Goal: Communication & Community: Connect with others

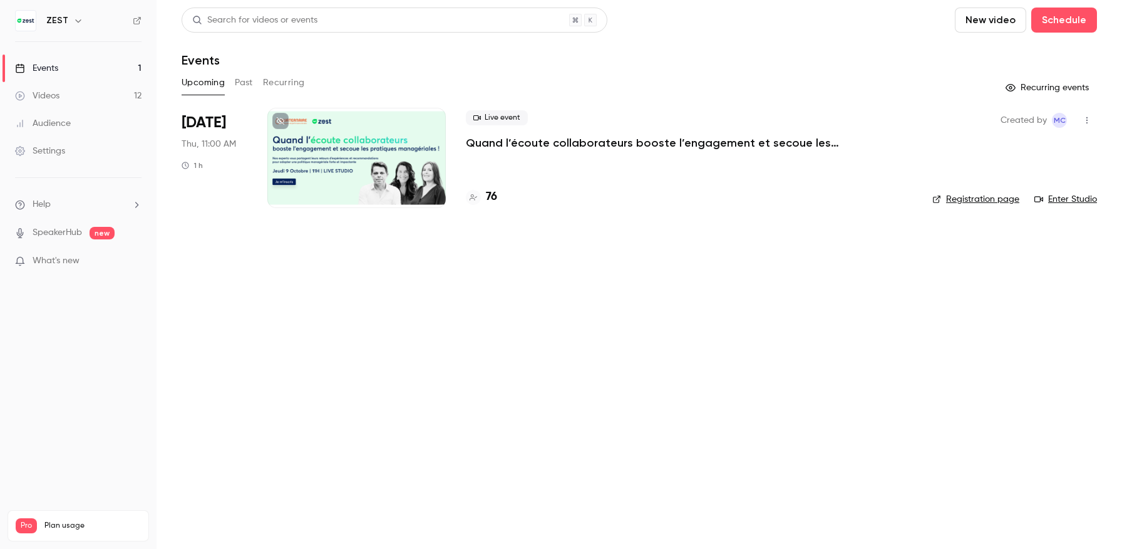
click at [1062, 199] on link "Enter Studio" at bounding box center [1066, 199] width 63 height 13
click at [1089, 125] on button "button" at bounding box center [1087, 120] width 20 height 20
click at [1050, 182] on div "Invite to Studio" at bounding box center [1038, 185] width 95 height 13
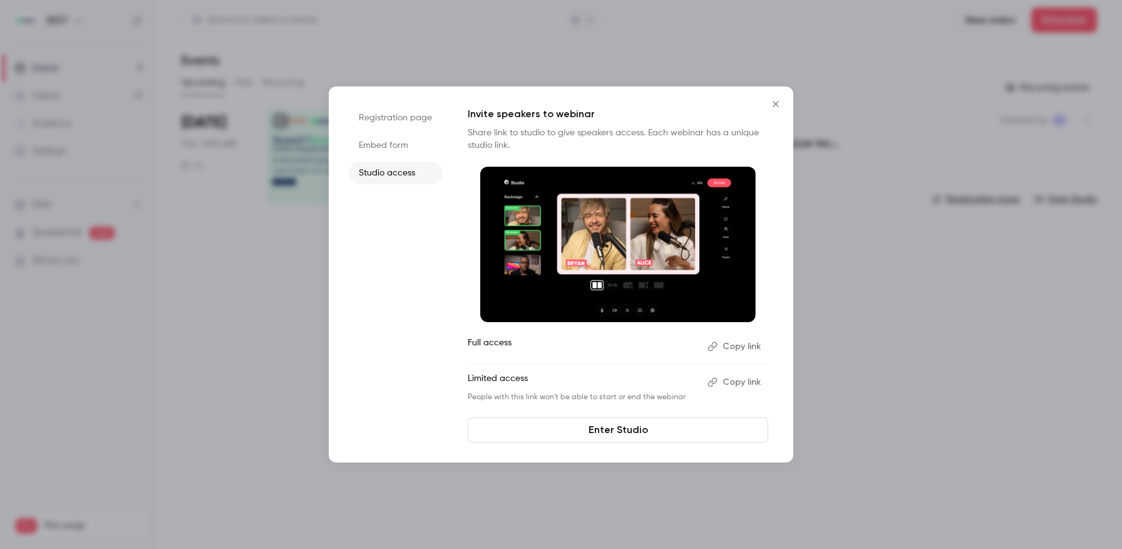
click at [754, 345] on button "Copy link" at bounding box center [736, 346] width 66 height 20
click at [230, 182] on div at bounding box center [561, 274] width 1122 height 549
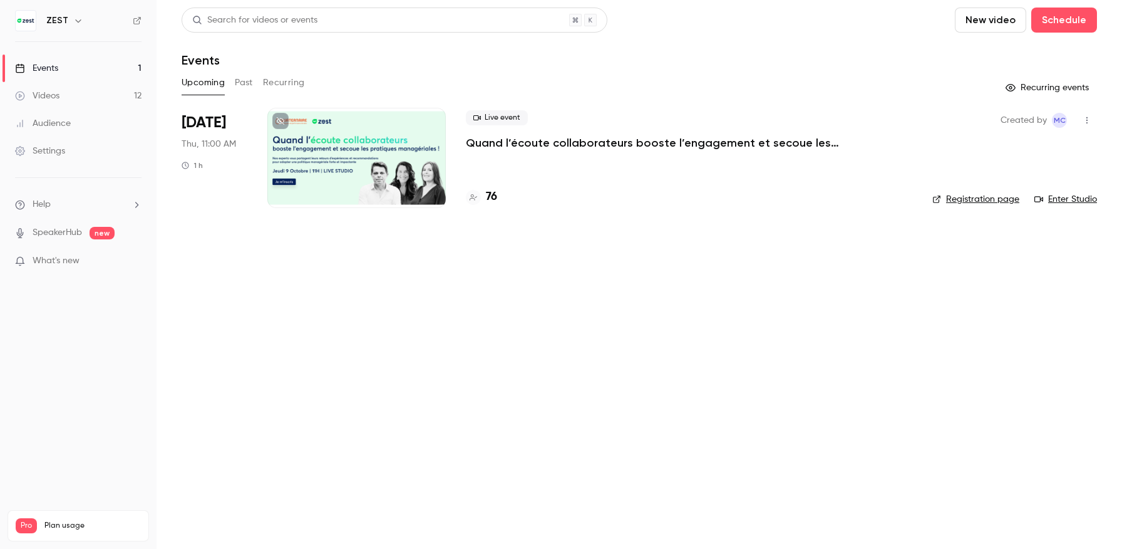
click at [325, 156] on div at bounding box center [356, 158] width 179 height 100
